Goal: Task Accomplishment & Management: Complete application form

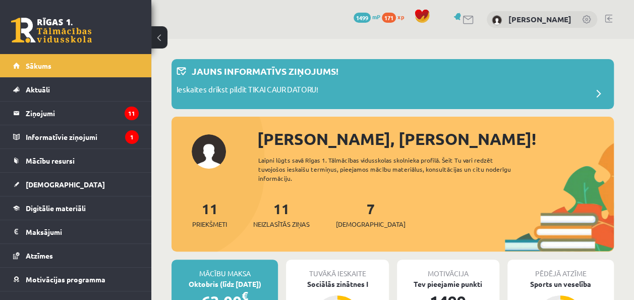
click at [349, 218] on div "7 Ieskaites" at bounding box center [371, 213] width 70 height 31
click at [352, 215] on link "7 Ieskaites" at bounding box center [371, 214] width 70 height 30
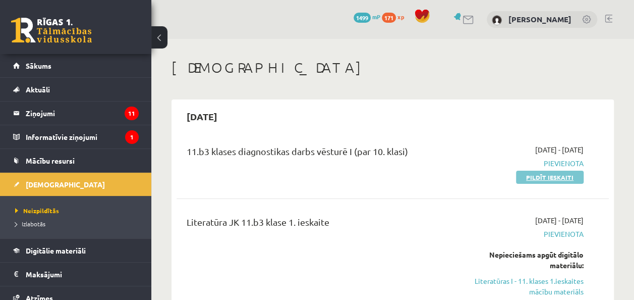
click at [530, 178] on link "Pildīt ieskaiti" at bounding box center [550, 177] width 68 height 13
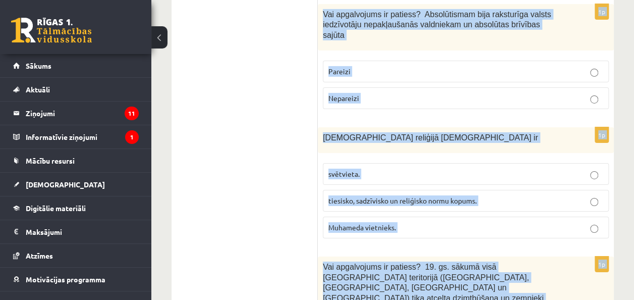
scroll to position [3685, 0]
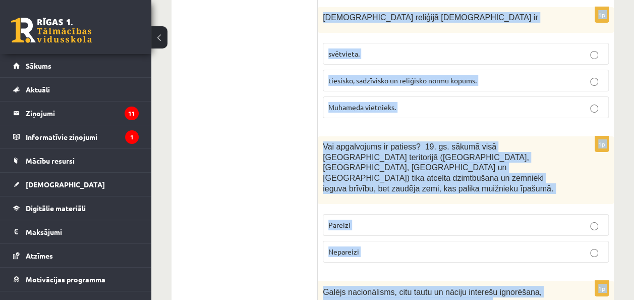
drag, startPoint x: 322, startPoint y: 200, endPoint x: 549, endPoint y: 254, distance: 233.5
copy form "Vai apgalvojums ir patiess? 19.gs. Eiropā bija lielu pārmaiņu laiks – notika ta…"
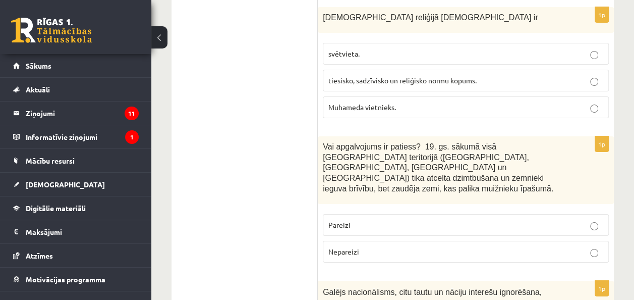
click at [459, 219] on p "Pareizi" at bounding box center [465, 224] width 275 height 11
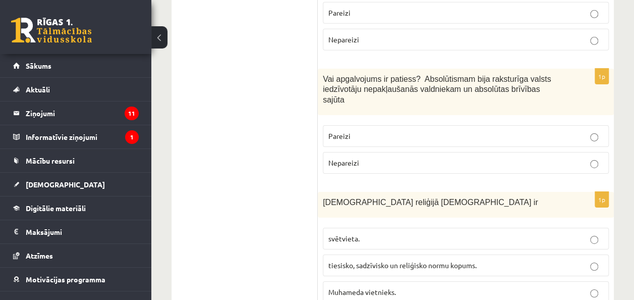
scroll to position [3482, 0]
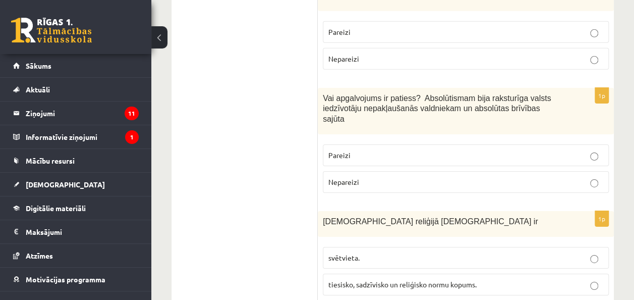
click at [564, 279] on p "tiesisko, sadzīvisko un reliģisko normu kopums." at bounding box center [465, 284] width 275 height 11
click at [505, 177] on p "Nepareizi" at bounding box center [465, 182] width 275 height 11
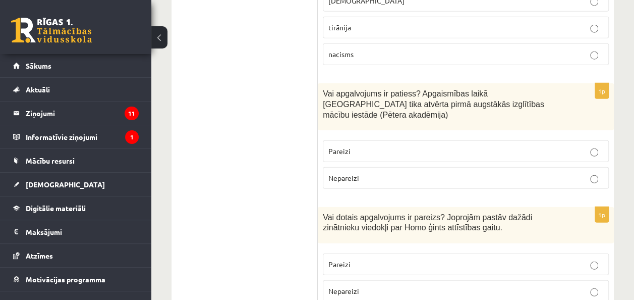
scroll to position [3103, 0]
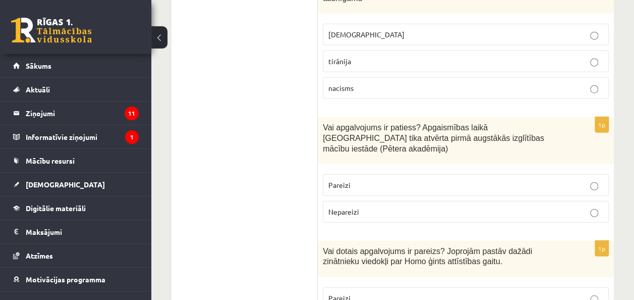
click at [581, 293] on p "Pareizi" at bounding box center [465, 298] width 275 height 11
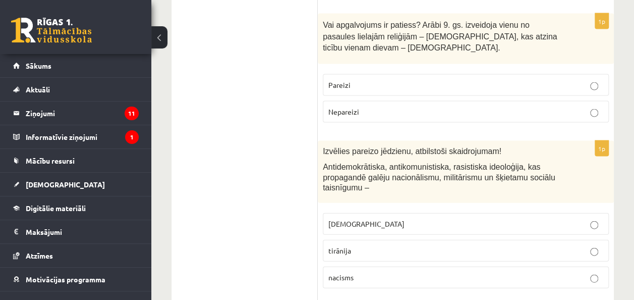
scroll to position [2865, 0]
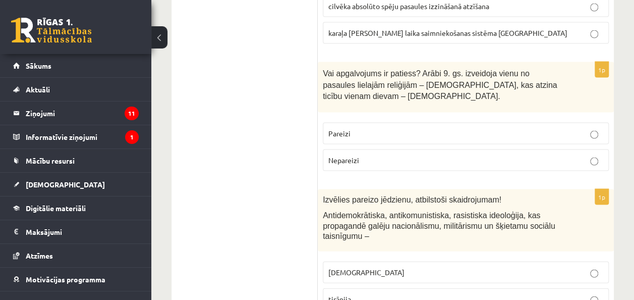
click at [369, 267] on p "fašisms" at bounding box center [465, 272] width 275 height 11
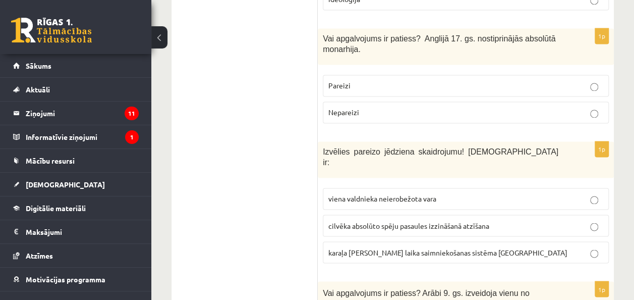
scroll to position [2656, 0]
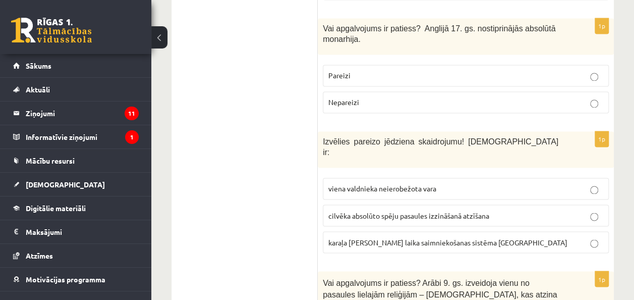
click at [504, 183] on p "viena valdnieka neierobežota vara" at bounding box center [465, 188] width 275 height 11
click at [514, 97] on p "Nepareizi" at bounding box center [465, 102] width 275 height 11
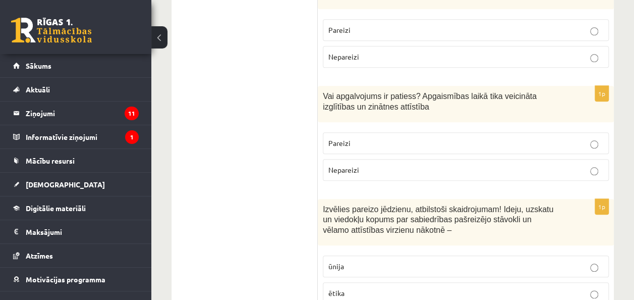
scroll to position [2321, 0]
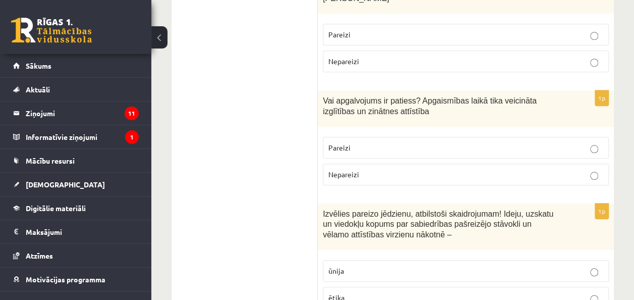
click at [373, 142] on p "Pareizi" at bounding box center [465, 147] width 275 height 11
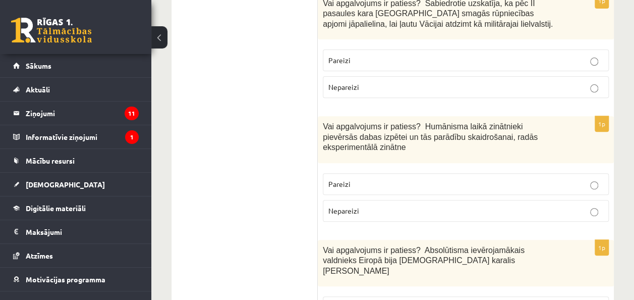
scroll to position [2029, 0]
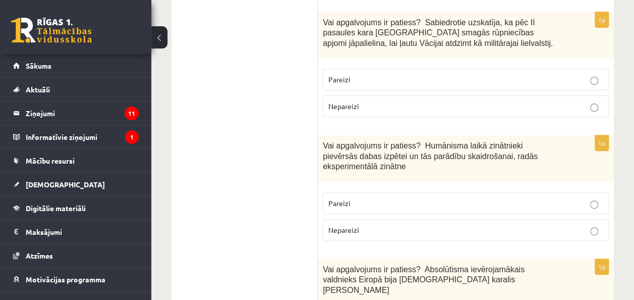
click at [590, 198] on p "Pareizi" at bounding box center [465, 203] width 275 height 11
click at [586, 101] on p "Nepareizi" at bounding box center [465, 106] width 275 height 11
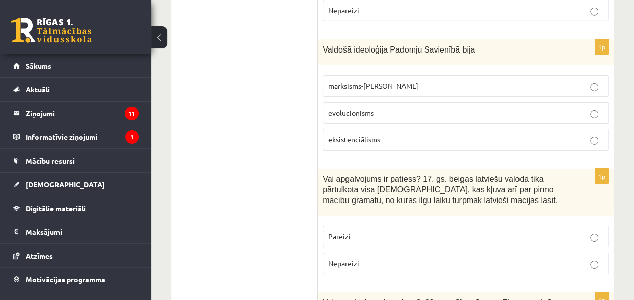
scroll to position [1641, 0]
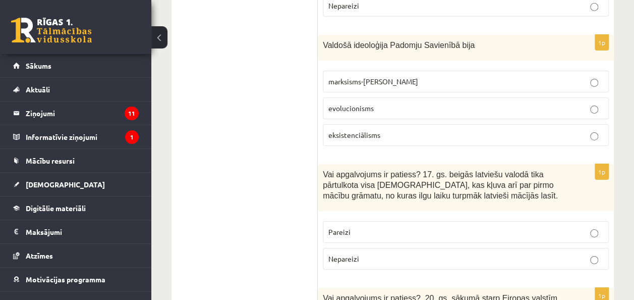
click at [586, 227] on p "Pareizi" at bounding box center [465, 232] width 275 height 11
click at [420, 76] on p "marksisms-ļeņinisms" at bounding box center [465, 81] width 275 height 11
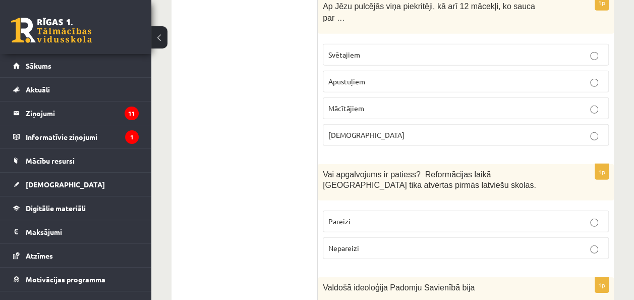
scroll to position [1385, 0]
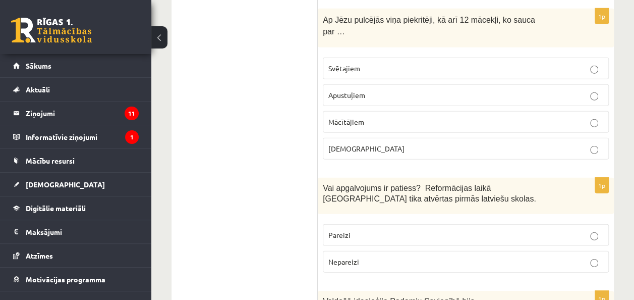
click at [571, 230] on p "Pareizi" at bounding box center [465, 235] width 275 height 11
click at [498, 84] on label "Apustuļiem" at bounding box center [466, 95] width 286 height 22
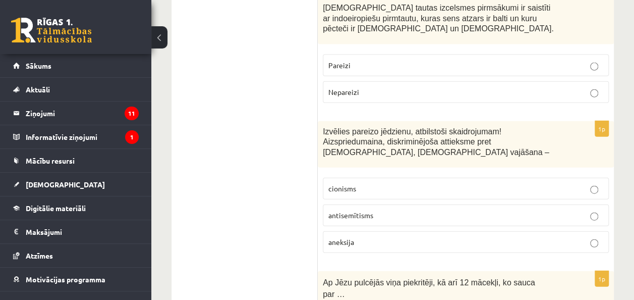
scroll to position [1096, 0]
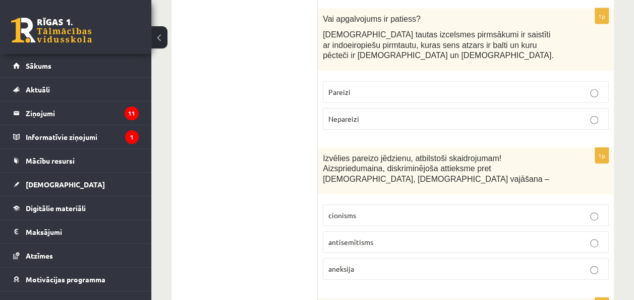
click at [387, 204] on label "cionisms" at bounding box center [466, 215] width 286 height 22
click at [402, 87] on p "Pareizi" at bounding box center [465, 92] width 275 height 11
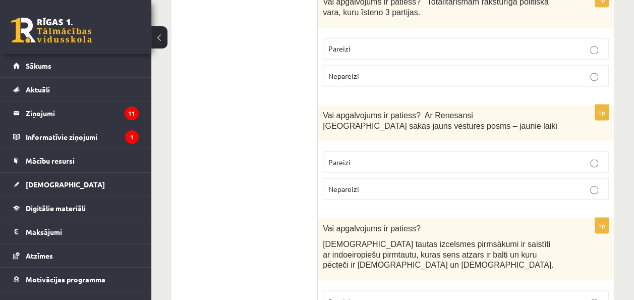
scroll to position [834, 0]
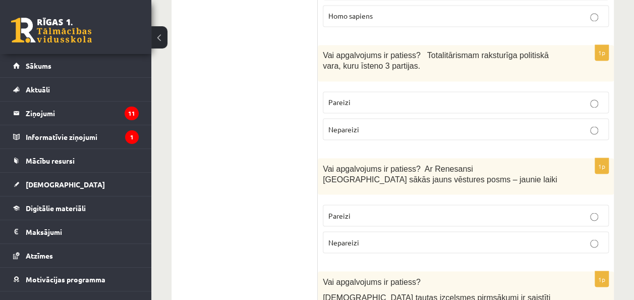
click at [568, 237] on p "Nepareizi" at bounding box center [465, 242] width 275 height 11
click at [376, 97] on p "Pareizi" at bounding box center [465, 102] width 275 height 11
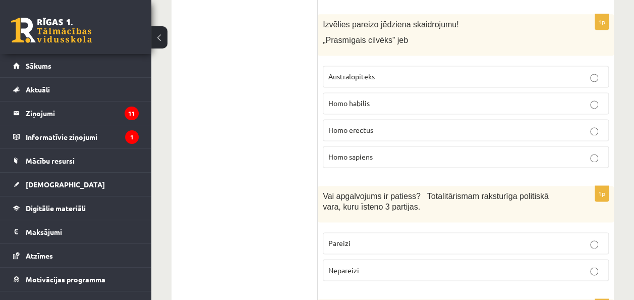
scroll to position [707, 0]
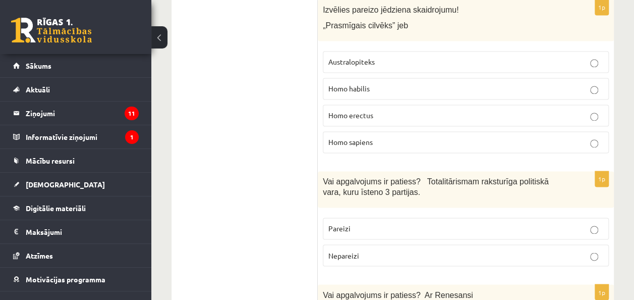
click at [492, 250] on p "Nepareizi" at bounding box center [465, 255] width 275 height 11
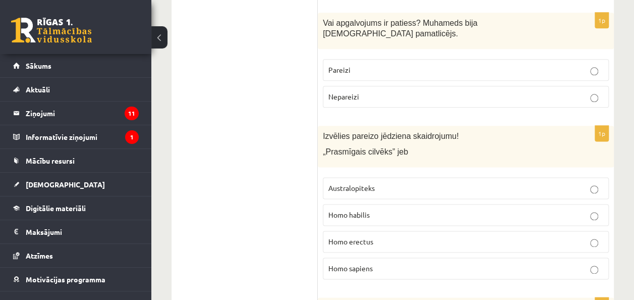
scroll to position [586, 0]
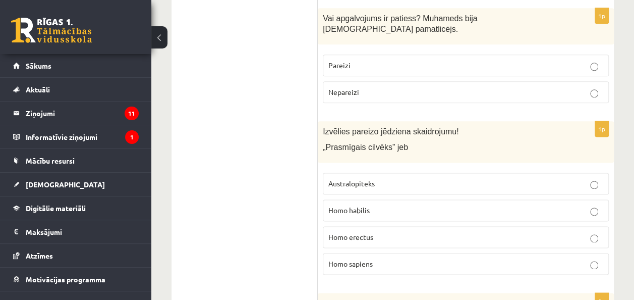
click at [426, 205] on p "Homo habilis" at bounding box center [465, 210] width 275 height 11
click at [446, 60] on p "Pareizi" at bounding box center [465, 65] width 275 height 11
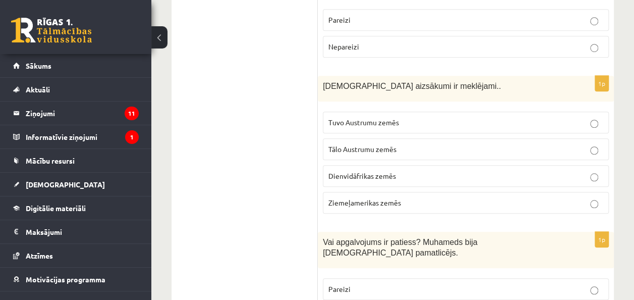
scroll to position [358, 0]
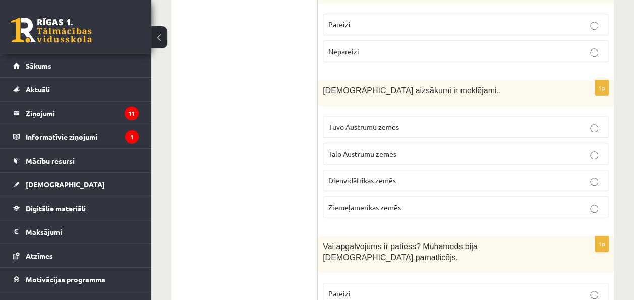
click at [467, 120] on label "Tuvo Austrumu zemēs" at bounding box center [466, 127] width 286 height 22
click at [508, 19] on label "Pareizi" at bounding box center [466, 25] width 286 height 22
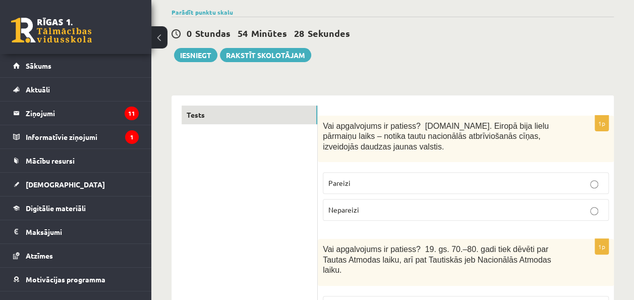
scroll to position [71, 0]
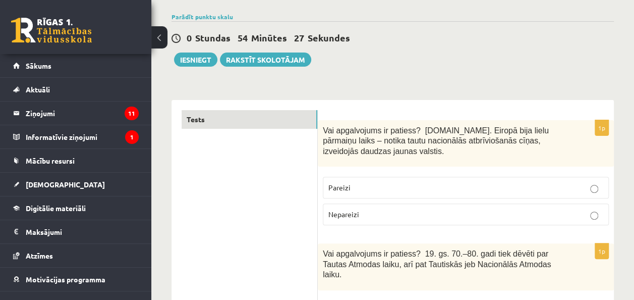
click at [561, 188] on p "Pareizi" at bounding box center [465, 187] width 275 height 11
click at [196, 57] on button "Iesniegt" at bounding box center [195, 59] width 43 height 14
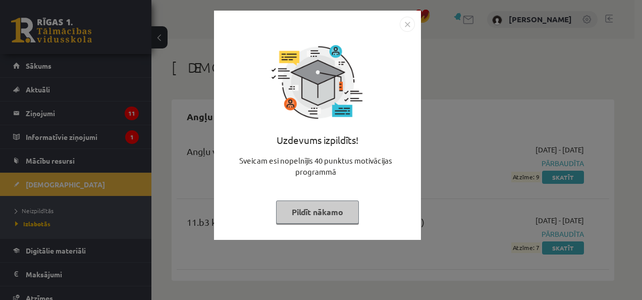
click at [405, 23] on img "Close" at bounding box center [407, 24] width 15 height 15
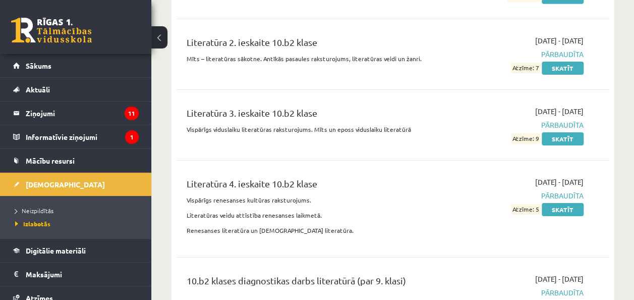
scroll to position [1864, 0]
